Goal: Task Accomplishment & Management: Manage account settings

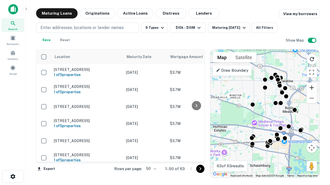
click at [311, 88] on button "Zoom in" at bounding box center [311, 88] width 10 height 10
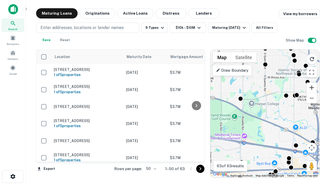
click at [311, 88] on button "Zoom in" at bounding box center [311, 88] width 10 height 10
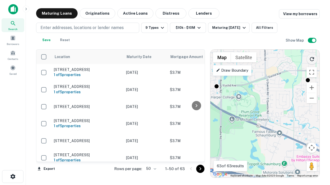
click at [312, 58] on icon "Reload search area" at bounding box center [311, 59] width 6 height 6
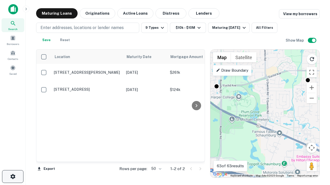
click at [13, 177] on icon "button" at bounding box center [13, 177] width 6 height 6
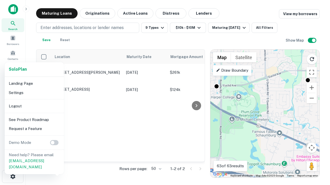
click at [34, 106] on li "Logout" at bounding box center [34, 106] width 55 height 9
